Goal: Task Accomplishment & Management: Complete application form

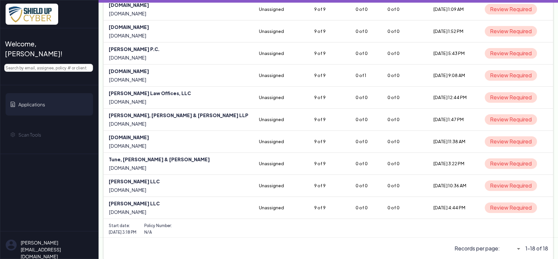
scroll to position [252, 0]
click at [147, 201] on link at bounding box center [179, 208] width 150 height 22
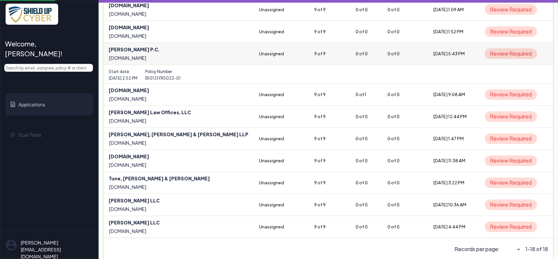
select select "5"
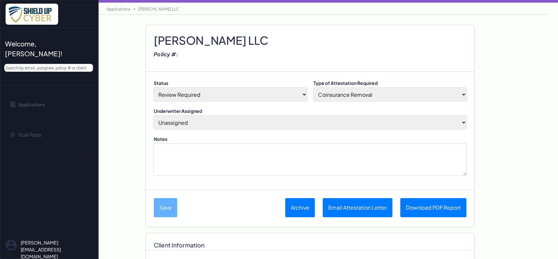
click at [237, 121] on select "[PERSON_NAME] (Assign to me) Unassigned April M [PERSON_NAME] BDI Underwriter […" at bounding box center [310, 122] width 313 height 13
select select "2810"
click at [154, 116] on select "[PERSON_NAME] (Assign to me) Unassigned April M [PERSON_NAME] BDI Underwriter […" at bounding box center [310, 122] width 313 height 13
drag, startPoint x: 356, startPoint y: 97, endPoint x: 337, endPoint y: 93, distance: 19.4
click at [356, 97] on select "Coinsurance Removal Shield Up Opt-In Completion Eligible to Submit a New App" at bounding box center [390, 94] width 153 height 13
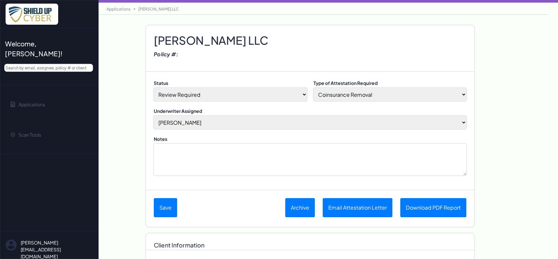
select select "no-coinsurance"
click at [314, 88] on select "Coinsurance Removal Shield Up Opt-In Completion Eligible to Submit a New App" at bounding box center [390, 94] width 153 height 13
click at [182, 94] on select "Done-Approved Done-Declined Done-Pending Duplicate In Progress Not Started Pre-…" at bounding box center [230, 94] width 153 height 13
select select "3"
click at [154, 88] on select "Done-Approved Done-Declined Done-Pending Duplicate In Progress Not Started Pre-…" at bounding box center [230, 94] width 153 height 13
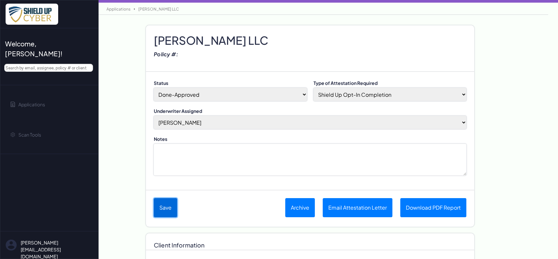
click at [167, 207] on button "Save" at bounding box center [165, 207] width 23 height 19
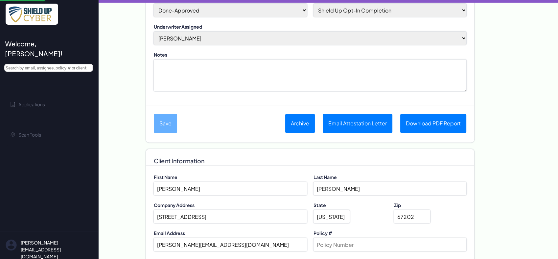
scroll to position [110, 0]
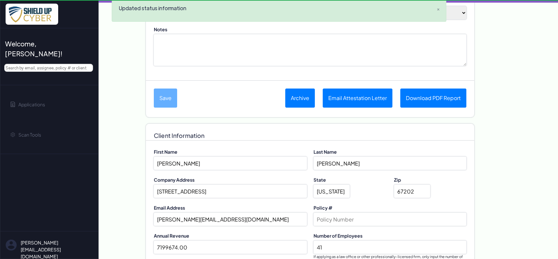
click at [354, 215] on input "Policy #" at bounding box center [390, 218] width 153 height 13
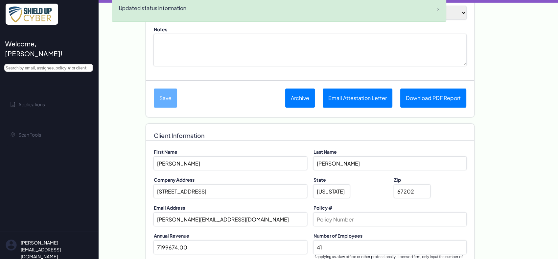
paste input "[PERSON_NAME] LLC"
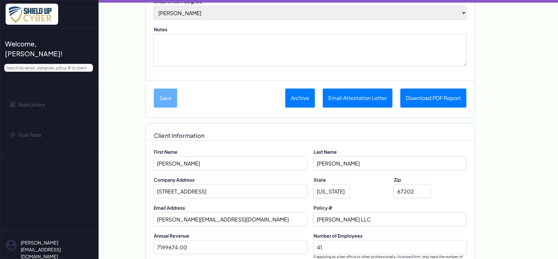
drag, startPoint x: 389, startPoint y: 216, endPoint x: 290, endPoint y: 203, distance: 100.0
click at [290, 203] on div "First Name [PERSON_NAME] Last Name [PERSON_NAME] Company Address [STREET_ADDRES…" at bounding box center [310, 206] width 313 height 116
paste input "B10347YRS022-02"
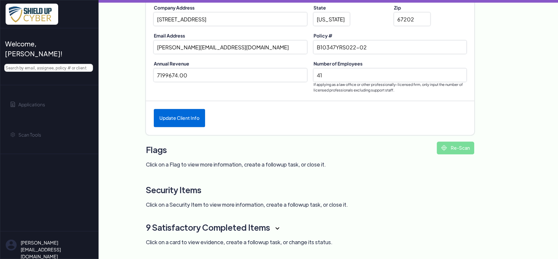
type input "B10347YRS022-02"
click at [197, 119] on button "Update Client Info" at bounding box center [179, 118] width 51 height 18
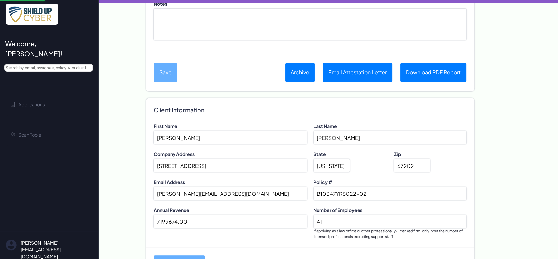
scroll to position [0, 0]
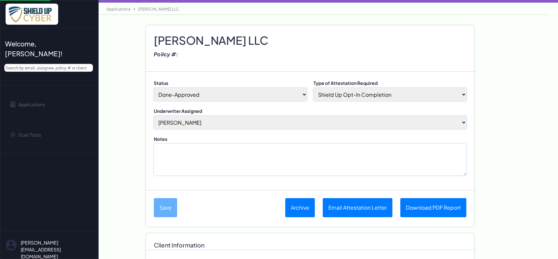
click at [283, 149] on textarea "Notes" at bounding box center [310, 160] width 313 height 32
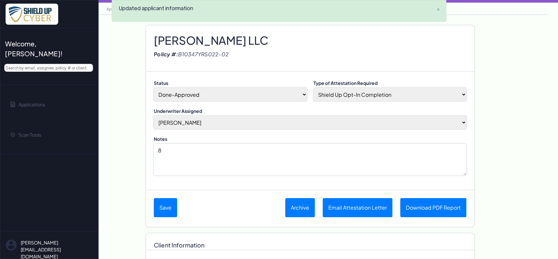
type textarea "."
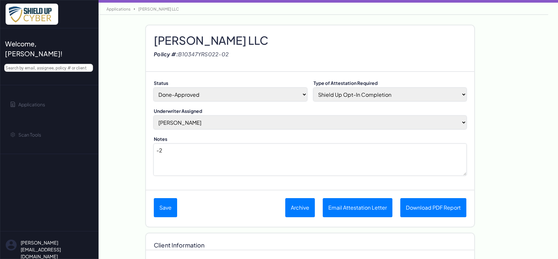
type textarea "-"
type textarea "[DATE] Completed AT. Issued AL. -Jb"
click at [163, 210] on button "Save" at bounding box center [165, 207] width 23 height 19
click at [187, 38] on h2 "[PERSON_NAME] LLC" at bounding box center [310, 34] width 313 height 10
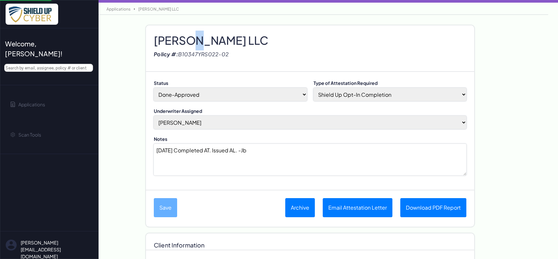
click at [187, 38] on h2 "[PERSON_NAME] LLC" at bounding box center [310, 34] width 313 height 10
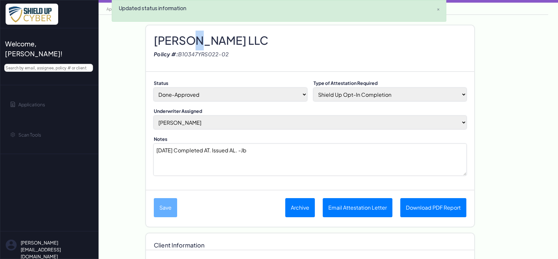
copy h2 "[PERSON_NAME] LLC"
click at [375, 209] on button "Email Attestation Letter" at bounding box center [358, 207] width 70 height 19
click at [419, 205] on link "Download PDF Report" at bounding box center [434, 207] width 66 height 19
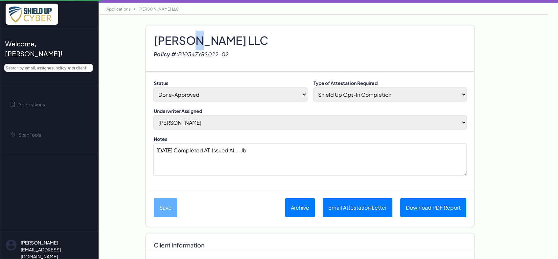
select select "no-coinsurance"
click at [119, 10] on link "Applications" at bounding box center [118, 9] width 31 height 5
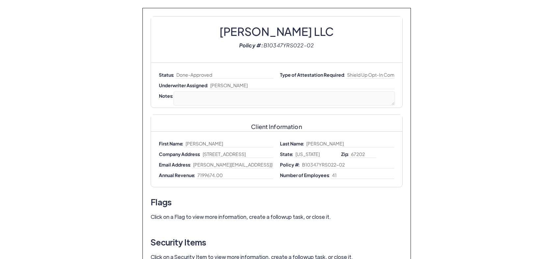
select select "no-coinsurance"
